Goal: Task Accomplishment & Management: Use online tool/utility

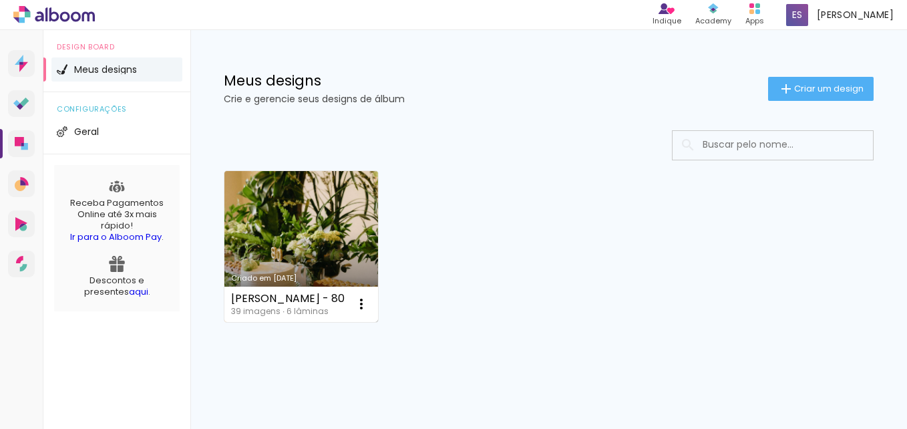
click at [341, 219] on link "Criado em [DATE]" at bounding box center [301, 246] width 154 height 151
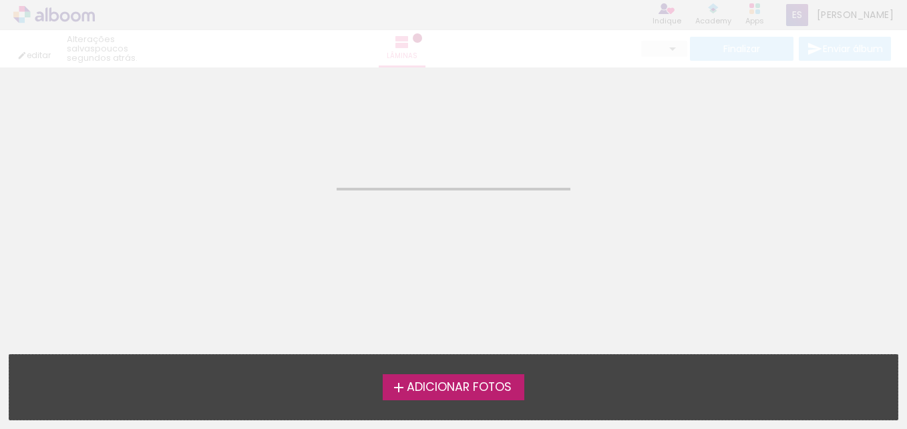
click at [341, 219] on neon-animated-pages "Confirmar Cancelar" at bounding box center [453, 247] width 907 height 361
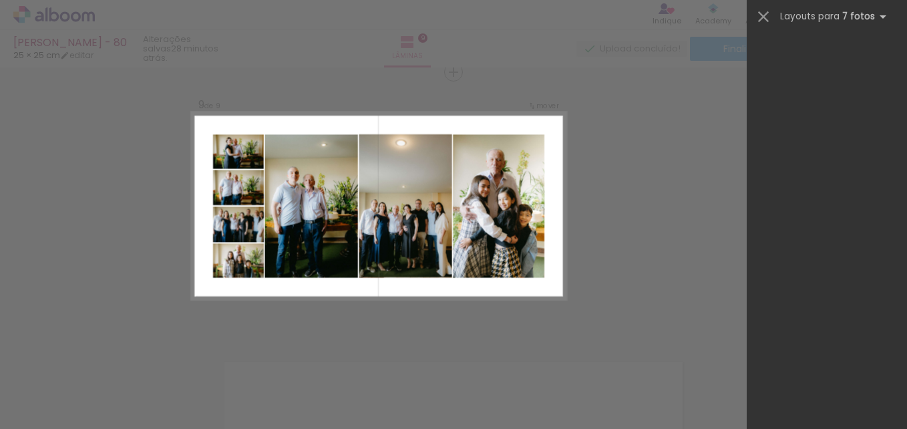
scroll to position [0, 3163]
